Goal: Transaction & Acquisition: Purchase product/service

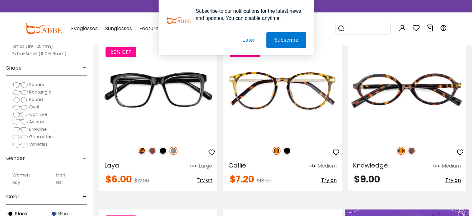
scroll to position [99, 0]
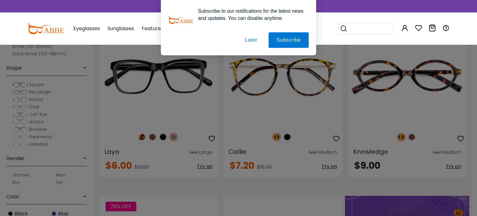
click at [249, 41] on button "Later" at bounding box center [251, 40] width 28 height 16
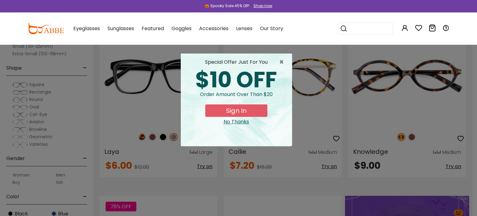
click at [230, 123] on div "No Thanks" at bounding box center [236, 121] width 101 height 7
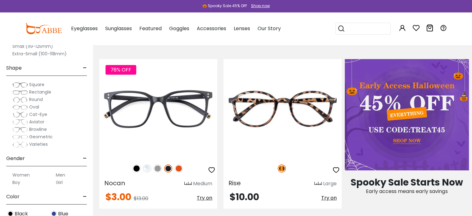
scroll to position [273, 0]
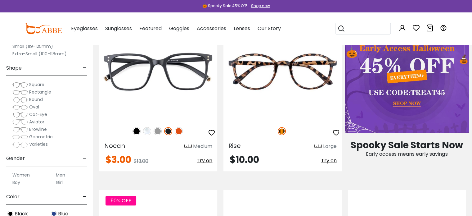
click at [21, 92] on img at bounding box center [20, 92] width 16 height 6
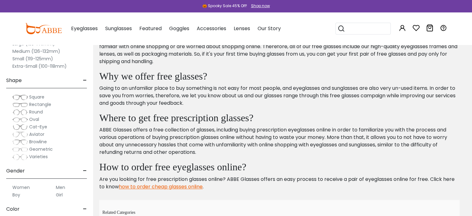
scroll to position [832, 0]
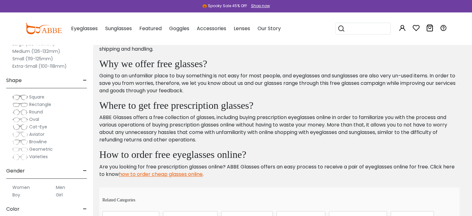
click at [27, 187] on label "Women" at bounding box center [20, 186] width 17 height 7
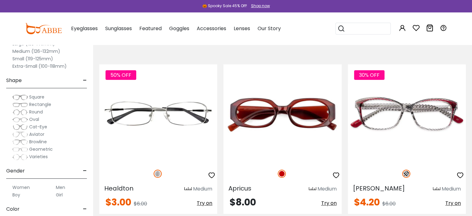
scroll to position [62, 0]
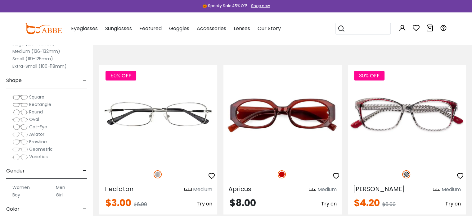
click at [84, 82] on span "-" at bounding box center [85, 80] width 4 height 15
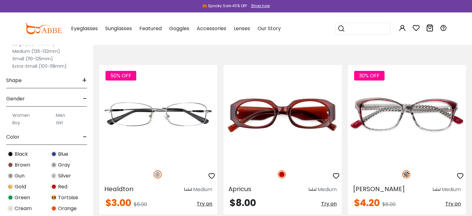
click at [84, 79] on span "+" at bounding box center [84, 80] width 5 height 15
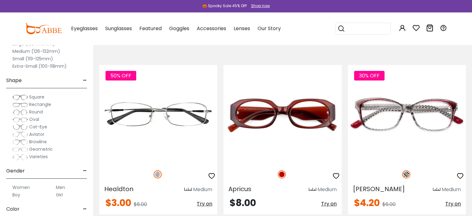
click at [26, 103] on img at bounding box center [20, 104] width 16 height 6
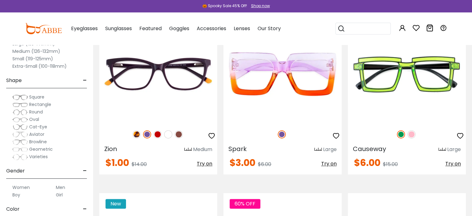
scroll to position [782, 0]
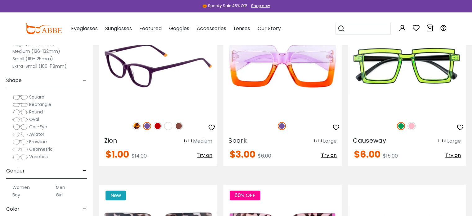
click at [168, 126] on img at bounding box center [168, 126] width 8 height 8
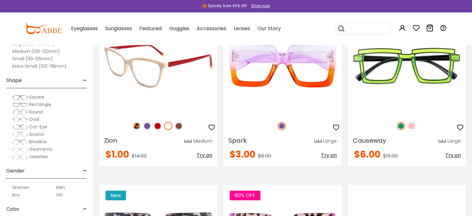
click at [134, 125] on img at bounding box center [137, 126] width 8 height 8
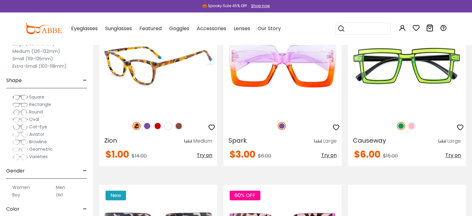
click at [178, 125] on img at bounding box center [179, 126] width 8 height 8
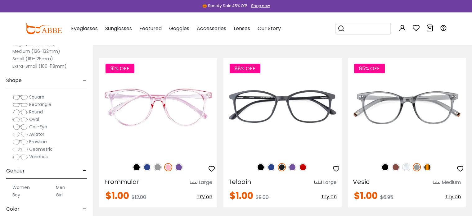
scroll to position [2446, 0]
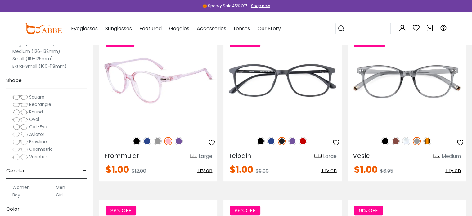
click at [138, 141] on img at bounding box center [137, 141] width 8 height 8
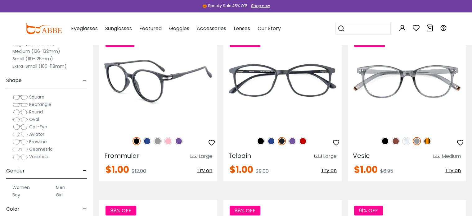
click at [147, 142] on img at bounding box center [147, 141] width 8 height 8
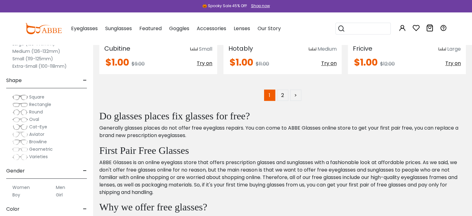
scroll to position [3402, 0]
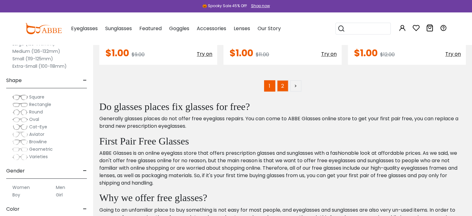
click at [282, 83] on link "2" at bounding box center [282, 85] width 11 height 11
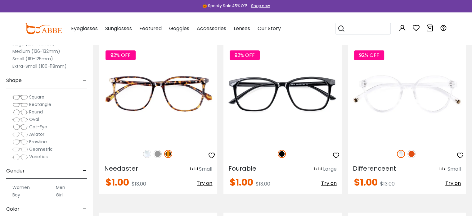
scroll to position [420, 0]
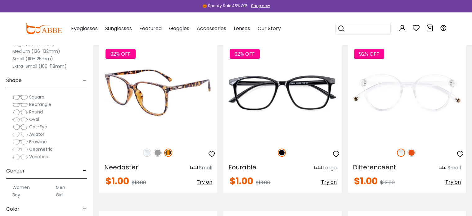
click at [147, 155] on img at bounding box center [147, 152] width 8 height 8
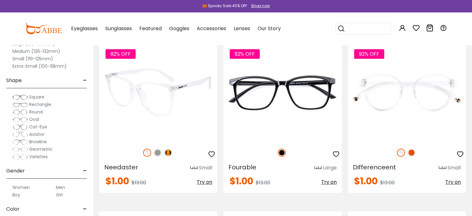
click at [159, 154] on img at bounding box center [158, 152] width 8 height 8
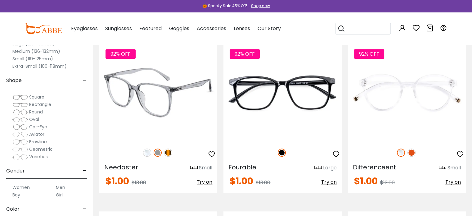
click at [169, 150] on img at bounding box center [168, 152] width 8 height 8
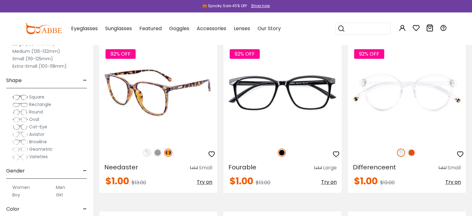
click at [158, 153] on img at bounding box center [158, 152] width 8 height 8
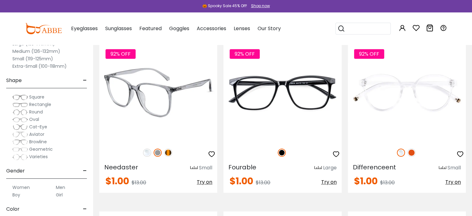
scroll to position [407, 0]
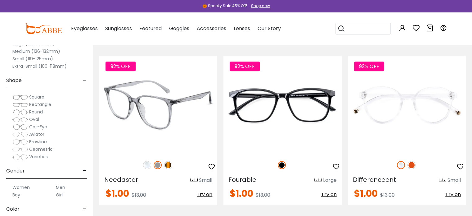
click at [149, 115] on img at bounding box center [158, 105] width 118 height 98
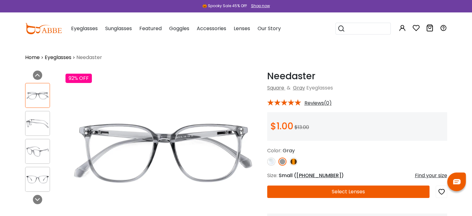
click at [286, 188] on button "Select Lenses" at bounding box center [348, 191] width 163 height 12
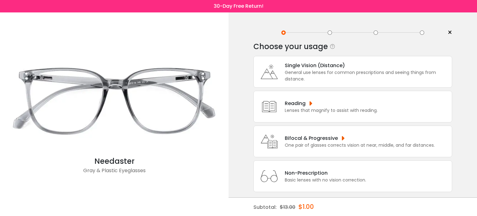
click at [311, 68] on div "Single Vision (Distance)" at bounding box center [367, 65] width 164 height 8
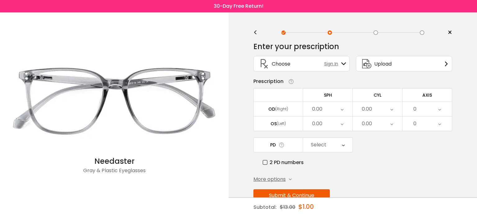
click at [342, 144] on icon at bounding box center [343, 144] width 3 height 14
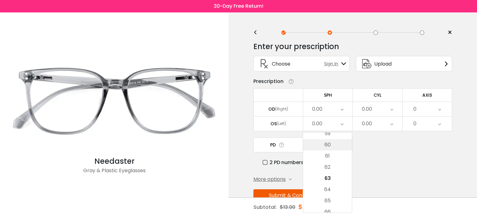
click at [343, 144] on li "60" at bounding box center [327, 144] width 49 height 11
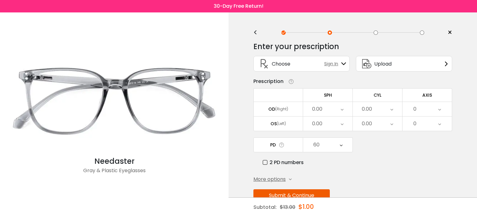
click at [341, 109] on icon at bounding box center [341, 109] width 3 height 14
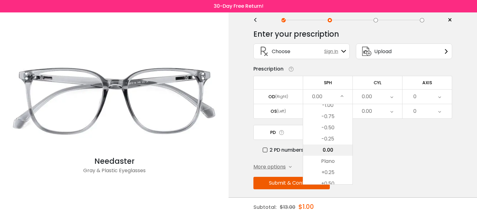
scroll to position [16, 0]
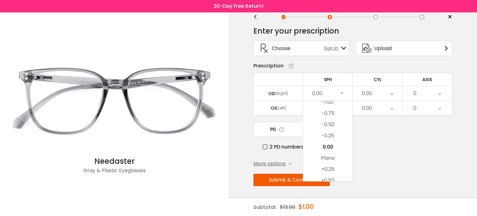
click at [343, 92] on div "0.00" at bounding box center [327, 93] width 49 height 14
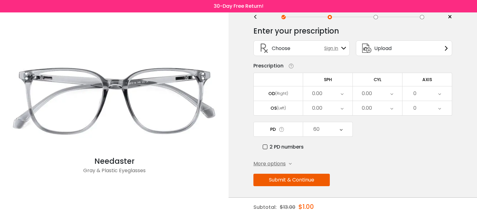
click at [343, 92] on div "0.00" at bounding box center [327, 93] width 49 height 14
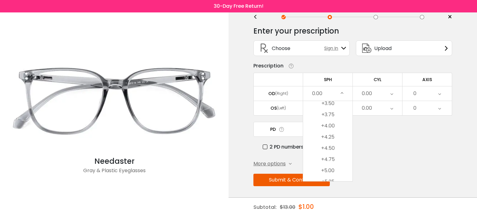
scroll to position [1052, 0]
click at [325, 114] on li "+3.50" at bounding box center [327, 115] width 49 height 11
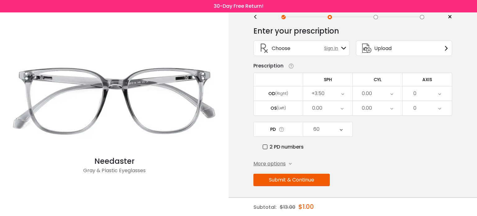
click at [392, 93] on icon at bounding box center [391, 93] width 3 height 14
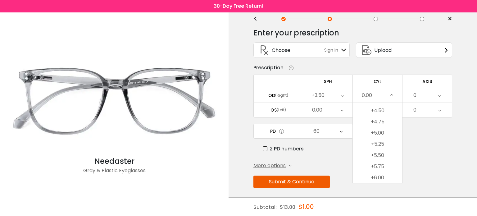
scroll to position [0, 0]
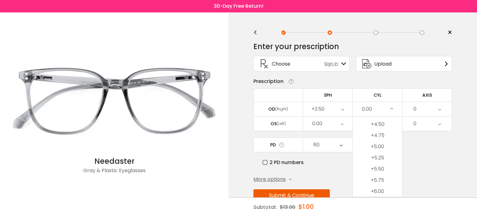
click at [290, 82] on icon at bounding box center [289, 81] width 9 height 7
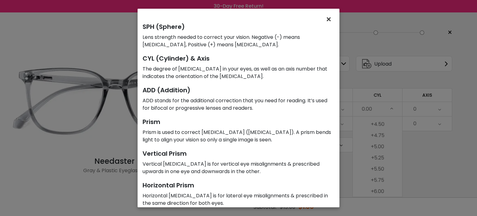
click at [330, 18] on span "×" at bounding box center [329, 19] width 9 height 13
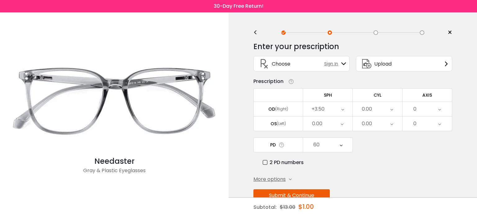
click at [342, 108] on icon at bounding box center [342, 109] width 3 height 14
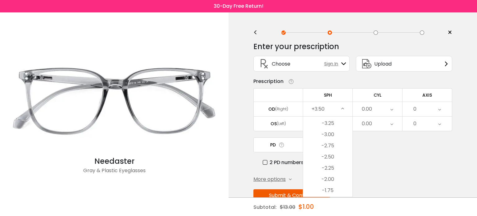
scroll to position [748, 0]
click at [253, 189] on button "Submit & Continue" at bounding box center [291, 195] width 76 height 12
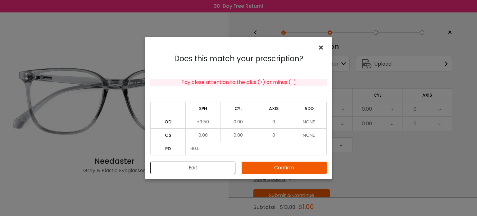
click at [318, 48] on span "×" at bounding box center [322, 47] width 9 height 13
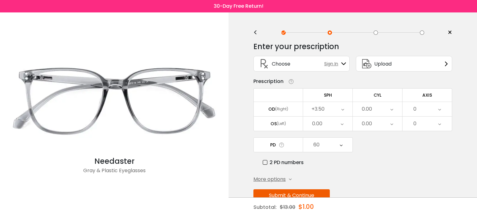
click at [335, 121] on div "0.00" at bounding box center [327, 123] width 49 height 14
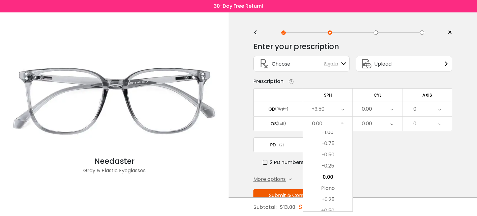
click at [340, 106] on div "+3.50" at bounding box center [327, 109] width 49 height 14
click at [327, 144] on li "-3.00" at bounding box center [327, 146] width 49 height 11
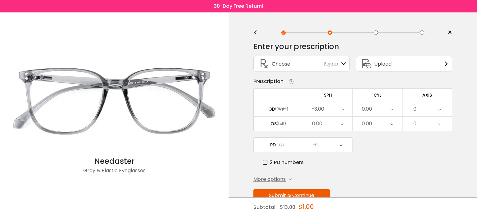
click at [380, 108] on div "0.00" at bounding box center [377, 109] width 49 height 14
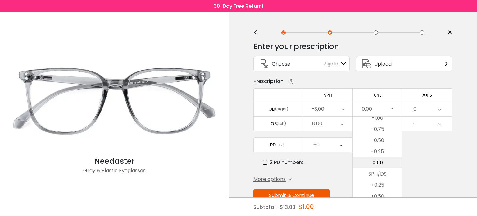
click at [373, 163] on li "0.00" at bounding box center [377, 162] width 49 height 11
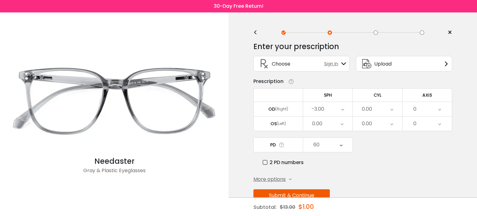
click at [390, 110] on icon at bounding box center [391, 109] width 3 height 14
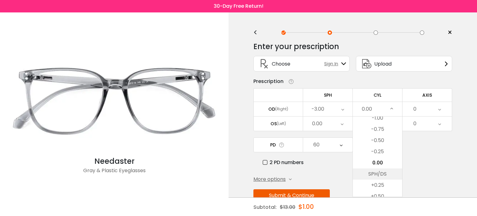
click at [381, 171] on li "SPH/DS" at bounding box center [377, 173] width 49 height 11
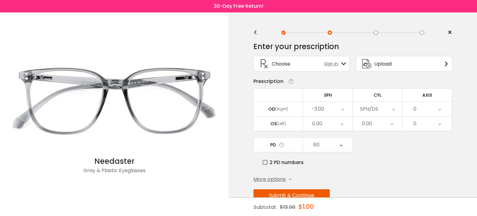
click at [342, 125] on icon at bounding box center [341, 123] width 3 height 14
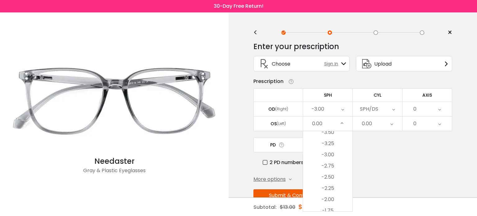
scroll to position [754, 0]
click at [330, 142] on li "-3.00" at bounding box center [327, 142] width 49 height 11
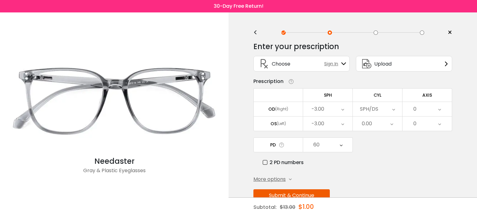
click at [342, 111] on icon at bounding box center [342, 109] width 3 height 14
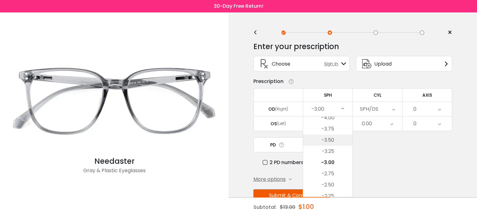
click at [333, 138] on li "-3.50" at bounding box center [327, 139] width 49 height 11
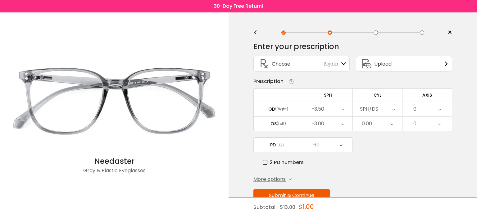
click at [393, 123] on icon at bounding box center [391, 123] width 3 height 14
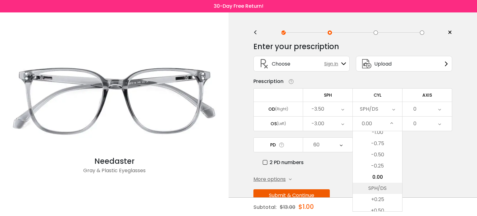
click at [372, 188] on li "SPH/DS" at bounding box center [377, 188] width 49 height 11
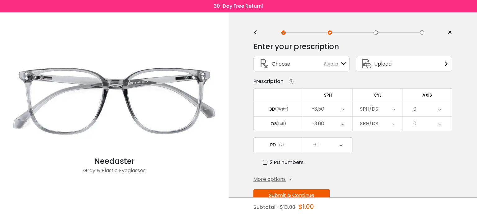
click at [442, 105] on div "0" at bounding box center [426, 109] width 49 height 14
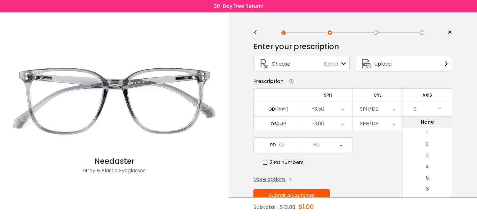
click at [429, 121] on li "None" at bounding box center [426, 121] width 49 height 11
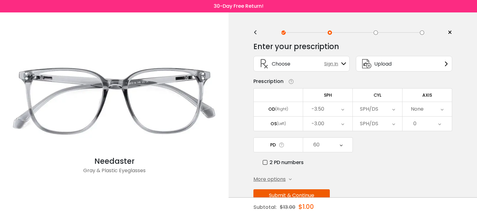
click at [292, 83] on icon at bounding box center [289, 81] width 9 height 7
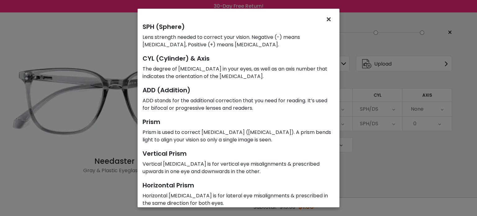
click at [329, 21] on span "×" at bounding box center [329, 19] width 9 height 13
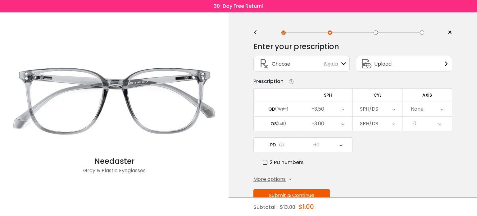
click at [435, 116] on div "0" at bounding box center [426, 123] width 49 height 14
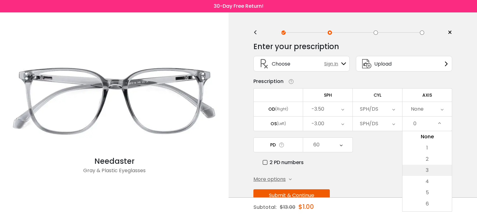
click at [426, 168] on li "3" at bounding box center [426, 170] width 49 height 11
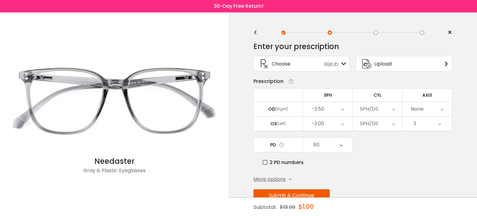
click at [442, 108] on icon at bounding box center [441, 109] width 3 height 14
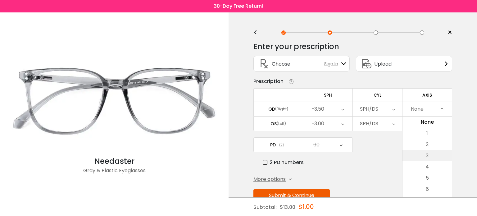
click at [428, 154] on li "3" at bounding box center [426, 155] width 49 height 11
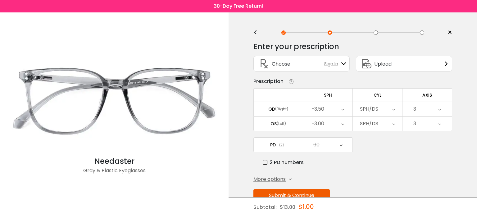
click at [440, 121] on icon at bounding box center [439, 123] width 3 height 14
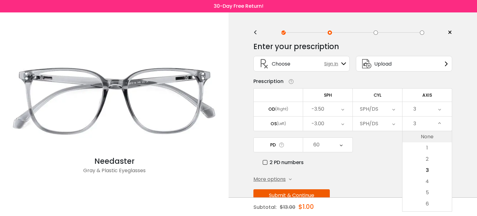
click at [430, 136] on li "None" at bounding box center [426, 136] width 49 height 11
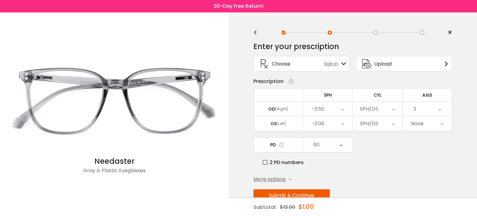
click at [282, 145] on icon at bounding box center [281, 145] width 6 height 7
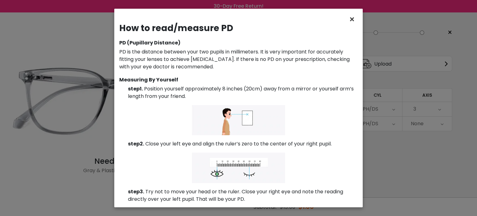
click at [354, 18] on span "×" at bounding box center [353, 19] width 9 height 13
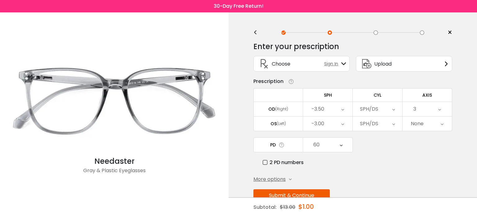
click at [343, 143] on div "60" at bounding box center [327, 144] width 49 height 14
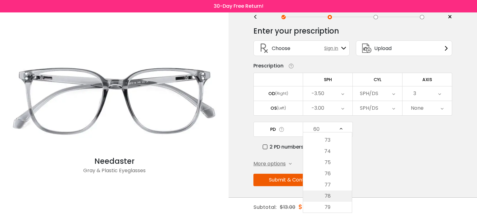
scroll to position [287, 0]
click at [328, 197] on li "77" at bounding box center [327, 197] width 49 height 11
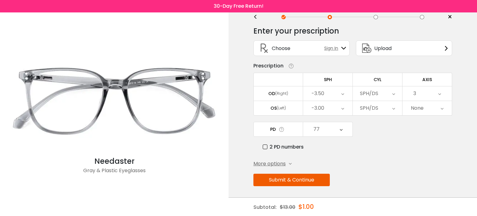
click at [273, 160] on span "More options" at bounding box center [269, 163] width 32 height 7
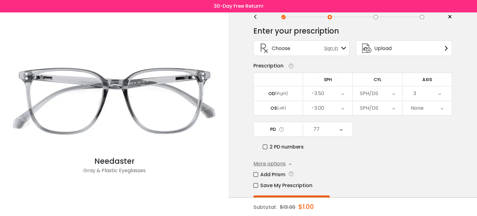
click at [273, 160] on span "More options" at bounding box center [269, 163] width 32 height 7
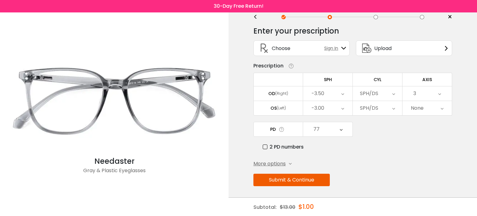
click at [273, 178] on button "Submit & Continue" at bounding box center [291, 180] width 76 height 12
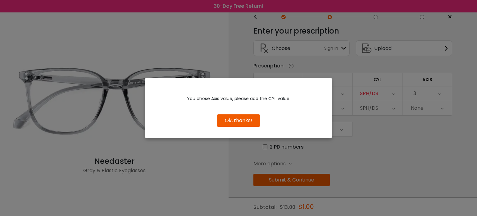
click at [242, 121] on button "Ok, thanks!" at bounding box center [238, 120] width 43 height 12
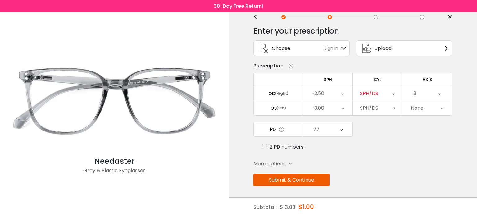
click at [392, 93] on icon at bounding box center [393, 93] width 3 height 14
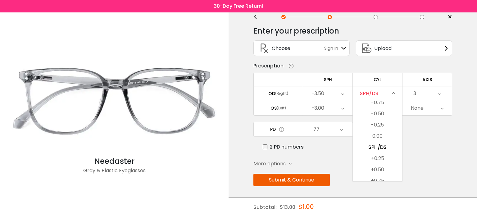
click at [291, 65] on icon at bounding box center [289, 66] width 9 height 7
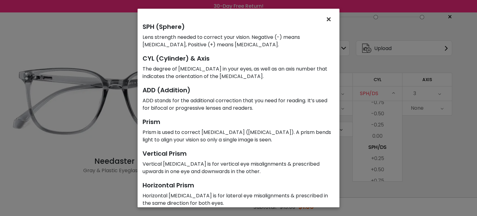
click at [327, 19] on span "×" at bounding box center [329, 19] width 9 height 13
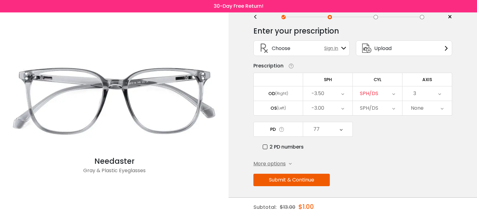
click at [392, 93] on icon at bounding box center [393, 93] width 3 height 14
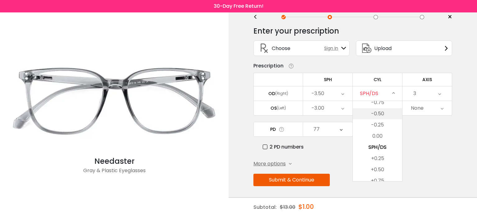
click at [380, 112] on li "-0.50" at bounding box center [377, 113] width 49 height 11
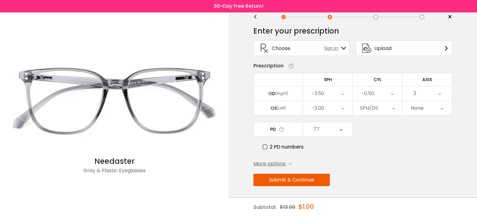
click at [273, 179] on button "Submit & Continue" at bounding box center [291, 180] width 76 height 12
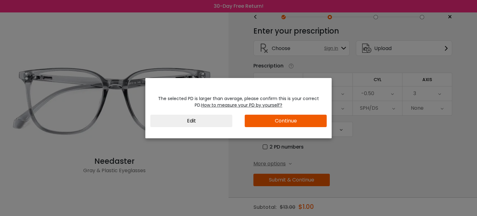
click at [254, 119] on button "Continue" at bounding box center [286, 121] width 82 height 12
click at [186, 124] on button "Edit" at bounding box center [191, 121] width 82 height 12
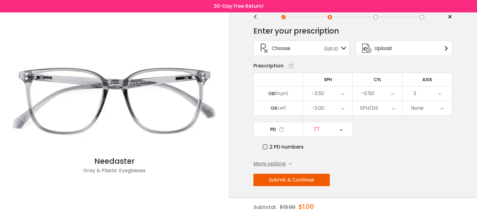
click at [341, 128] on icon at bounding box center [341, 129] width 3 height 14
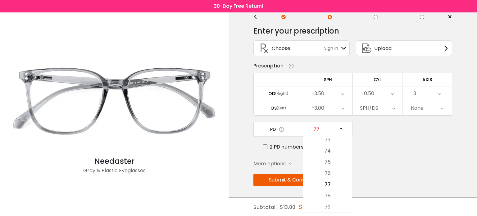
scroll to position [300, 0]
click at [328, 162] on li "75" at bounding box center [327, 162] width 49 height 11
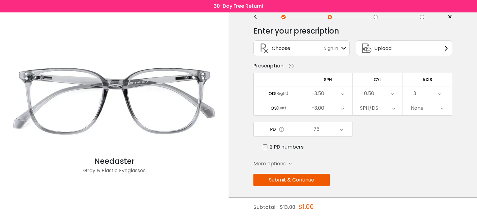
click at [281, 178] on button "Submit & Continue" at bounding box center [291, 180] width 76 height 12
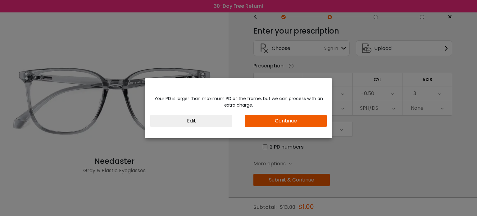
click at [187, 119] on button "Edit" at bounding box center [191, 121] width 82 height 12
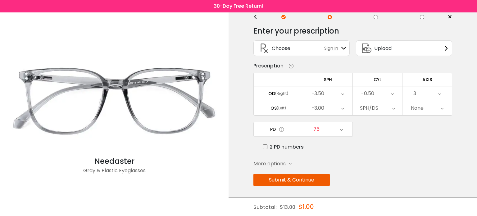
click at [340, 127] on icon at bounding box center [341, 129] width 3 height 14
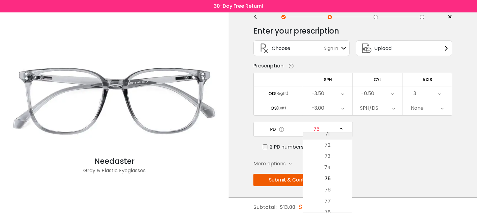
click at [330, 135] on li "71" at bounding box center [327, 133] width 49 height 11
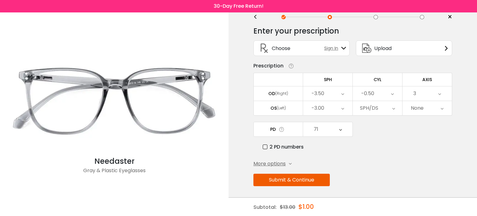
click at [258, 176] on button "Submit & Continue" at bounding box center [291, 180] width 76 height 12
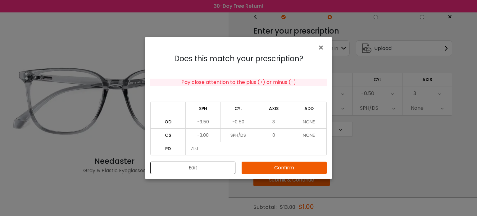
click at [265, 165] on button "Confirm" at bounding box center [283, 167] width 85 height 12
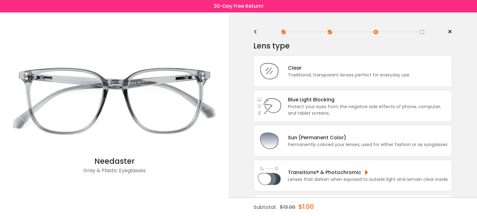
scroll to position [0, 0]
click at [300, 110] on div "Protect your eyes from the negative side effects of phone, computer, and tablet…" at bounding box center [368, 110] width 161 height 13
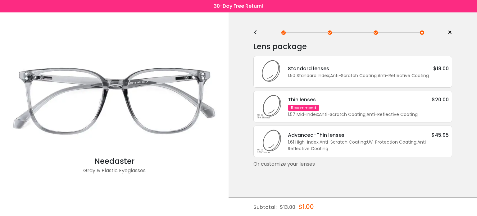
click at [392, 174] on div "Lens package * Standard lenses $18.00 1.50 Standard Index ; Anti-Scratch Coatin…" at bounding box center [352, 114] width 199 height 155
click at [255, 32] on div "<" at bounding box center [257, 32] width 9 height 5
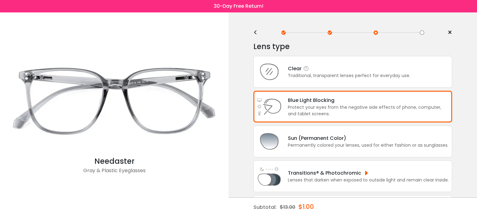
click at [313, 70] on div "Clear" at bounding box center [349, 69] width 122 height 8
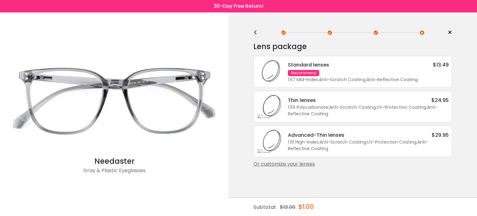
click at [256, 33] on div "<" at bounding box center [257, 32] width 9 height 5
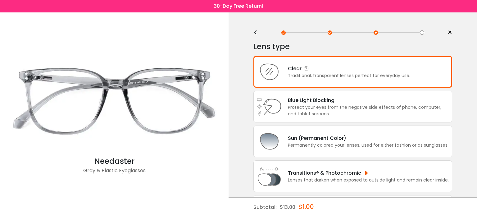
click at [315, 72] on div "Traditional, transparent lenses perfect for everyday use." at bounding box center [349, 75] width 122 height 7
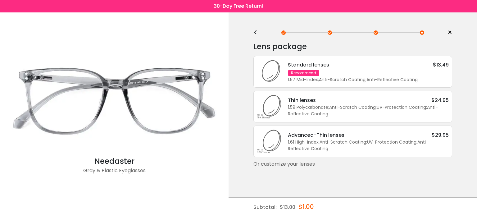
click at [326, 70] on div "Standard lenses $13.49 Recommend 1.57 Mid-Index ; Anti-Scratch Coating ; Anti-R…" at bounding box center [365, 72] width 167 height 22
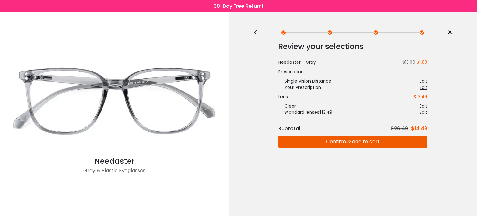
click at [254, 32] on div "<" at bounding box center [257, 32] width 9 height 5
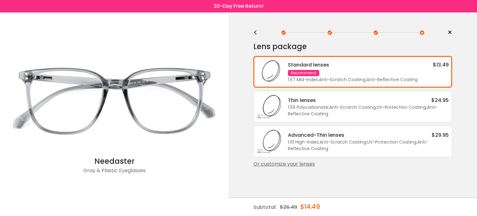
click at [342, 67] on div "Standard lenses $13.49" at bounding box center [368, 65] width 161 height 8
